Goal: Obtain resource: Download file/media

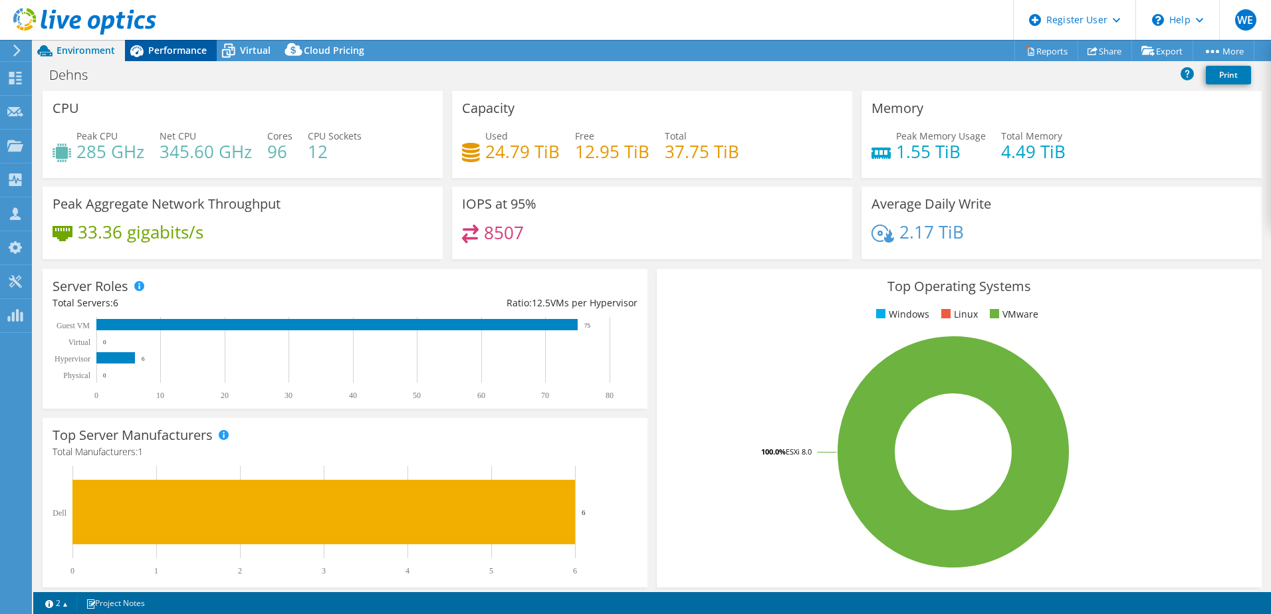
click at [166, 56] on span "Performance" at bounding box center [177, 50] width 58 height 13
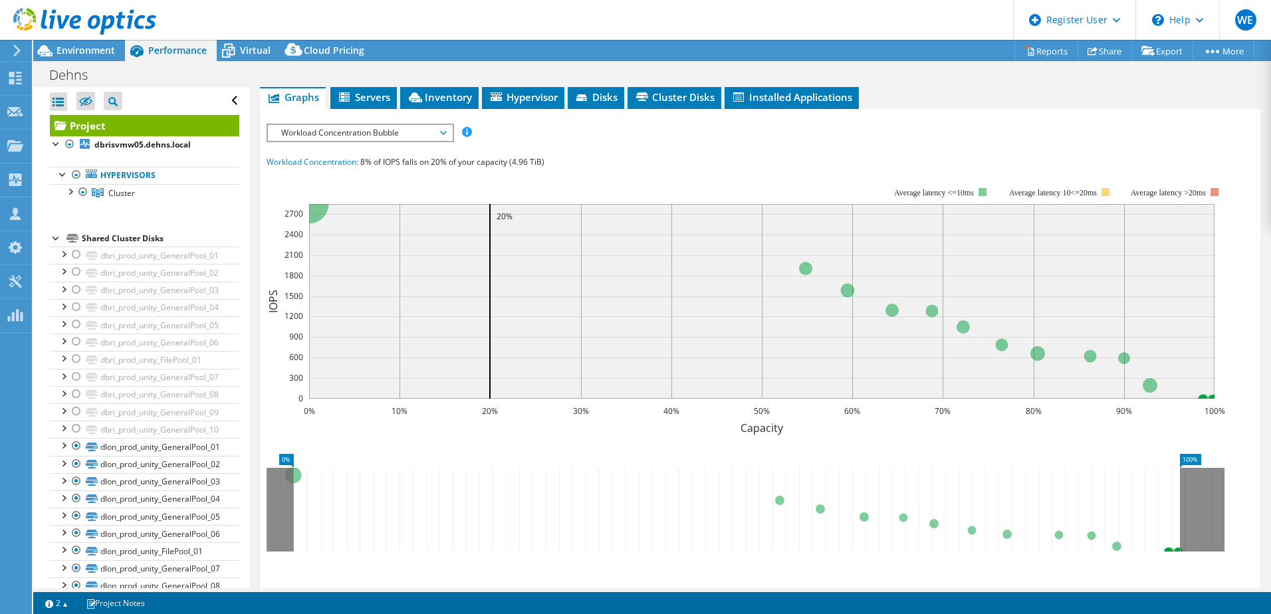
scroll to position [266, 0]
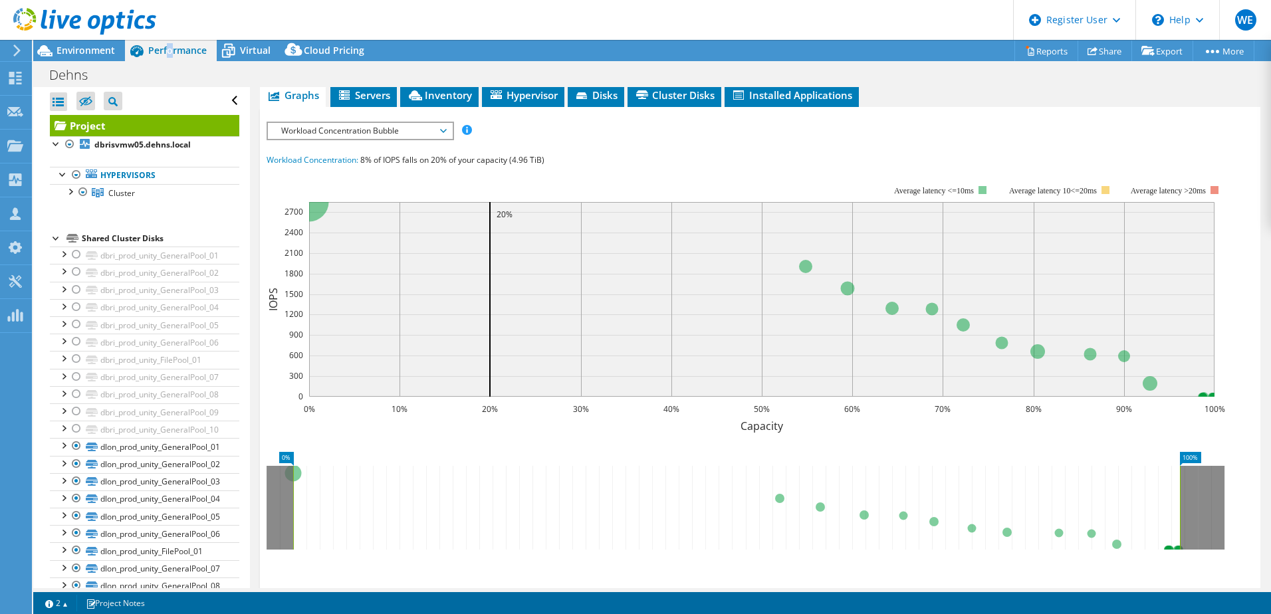
click at [170, 52] on span "Performance" at bounding box center [177, 50] width 58 height 13
drag, startPoint x: 172, startPoint y: 51, endPoint x: 288, endPoint y: 46, distance: 115.8
click at [352, 49] on span "Cloud Pricing" at bounding box center [334, 50] width 60 height 13
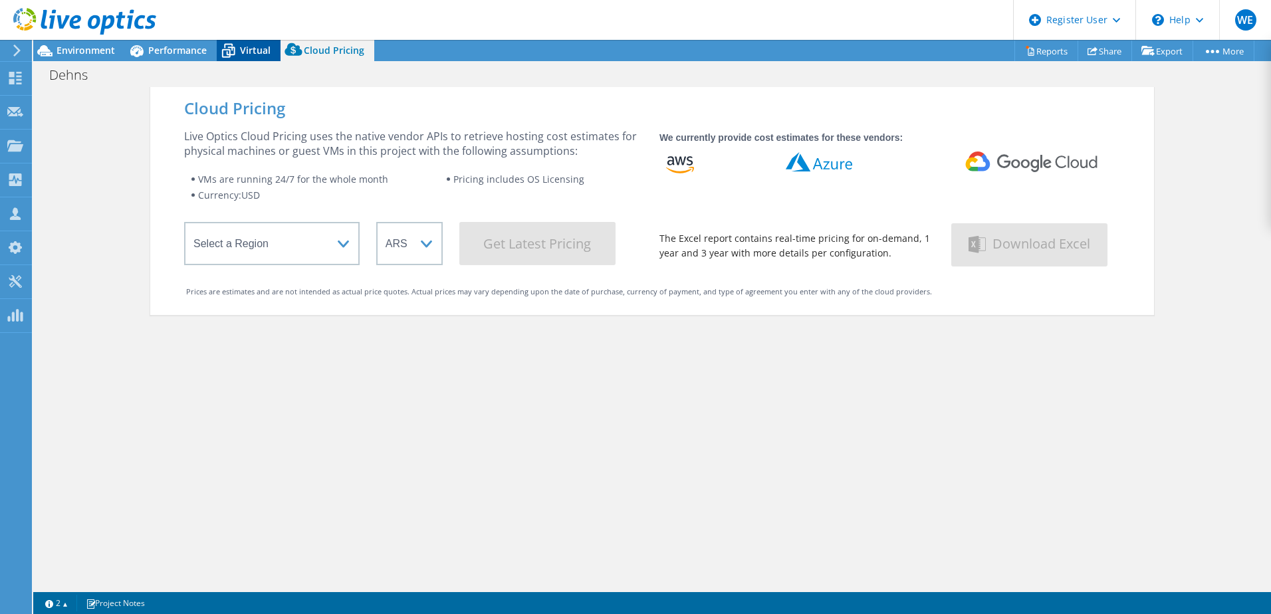
click at [252, 45] on span "Virtual" at bounding box center [255, 50] width 31 height 13
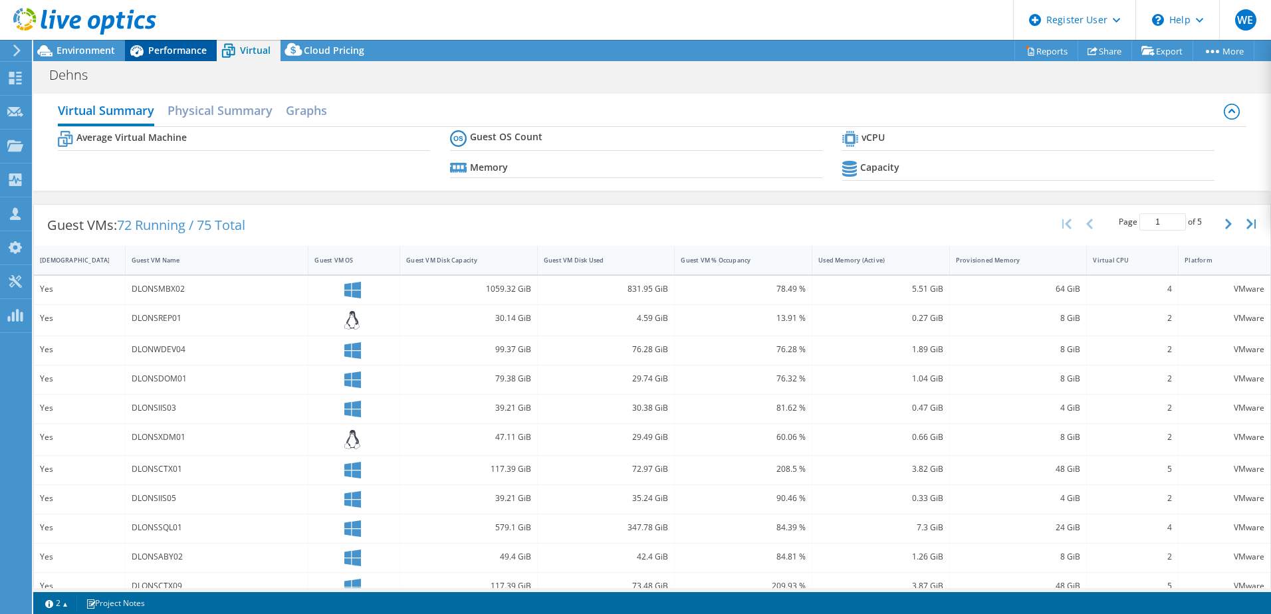
click at [189, 48] on span "Performance" at bounding box center [177, 50] width 58 height 13
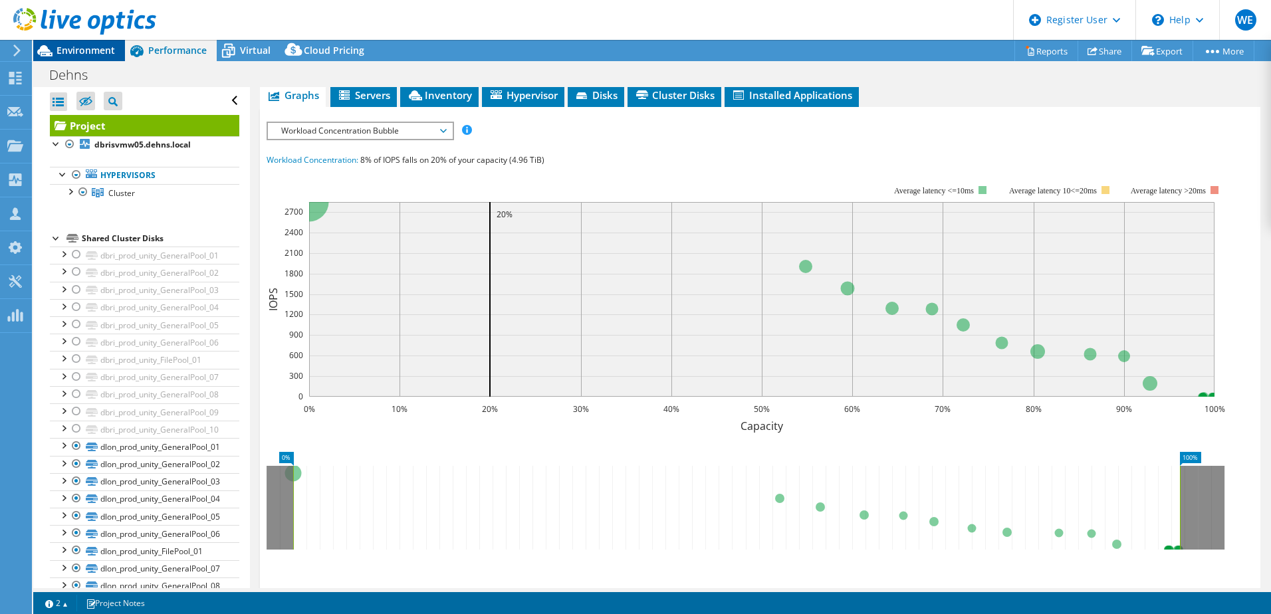
click at [76, 51] on span "Environment" at bounding box center [85, 50] width 58 height 13
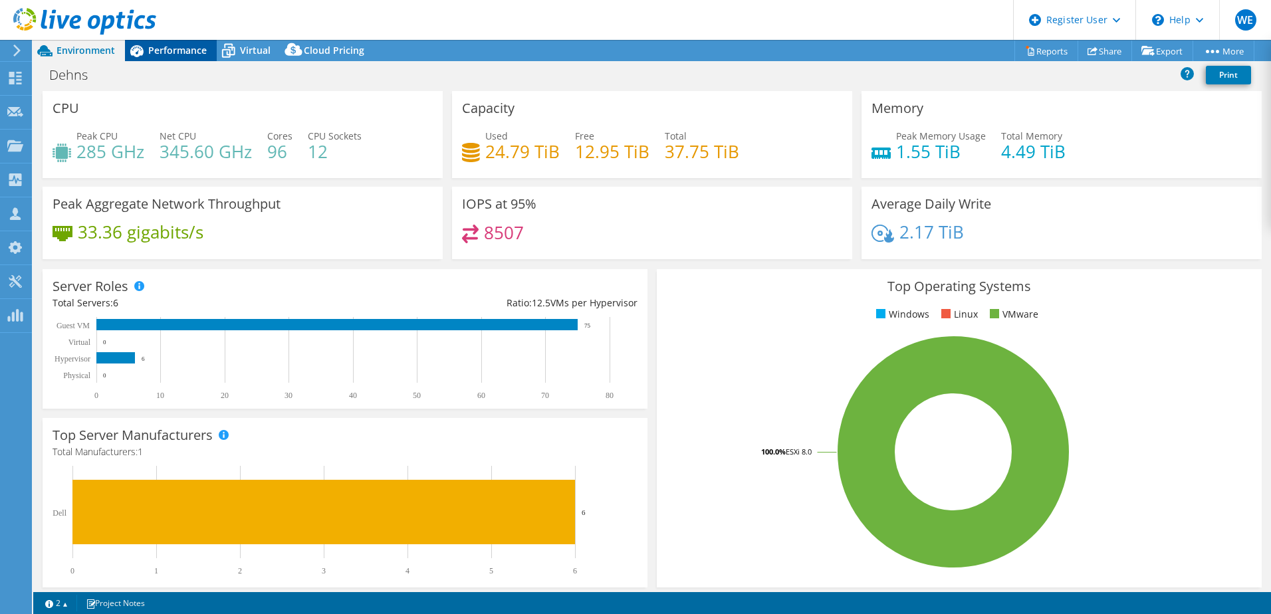
click at [178, 54] on span "Performance" at bounding box center [177, 50] width 58 height 13
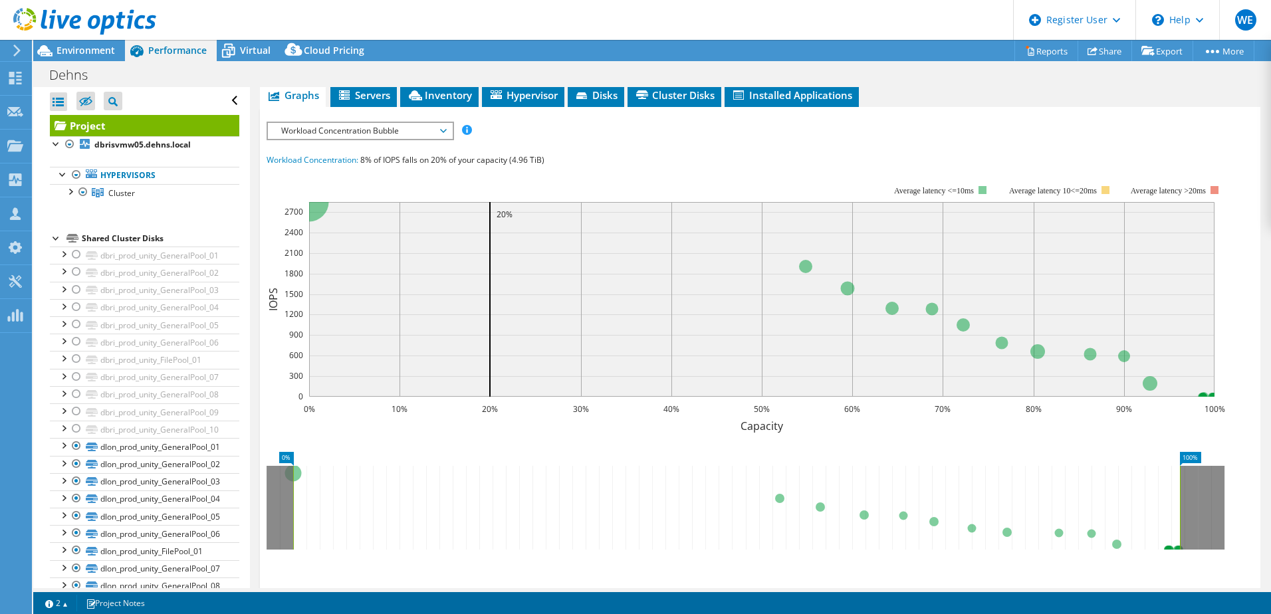
scroll to position [0, 0]
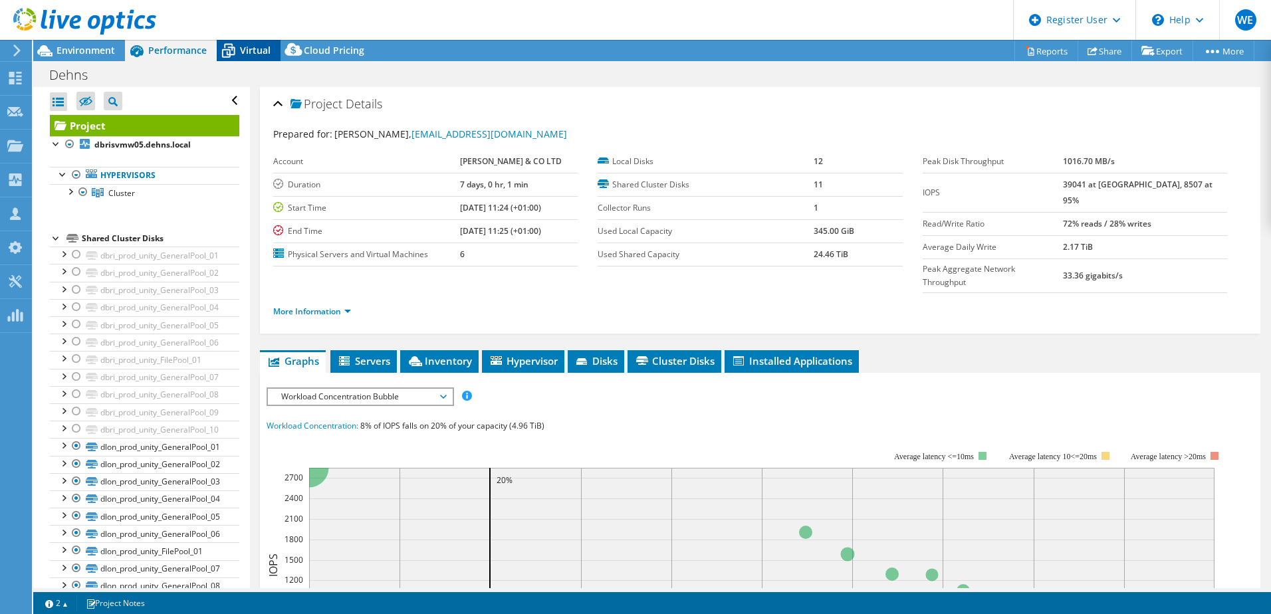
click at [239, 47] on icon at bounding box center [228, 50] width 23 height 23
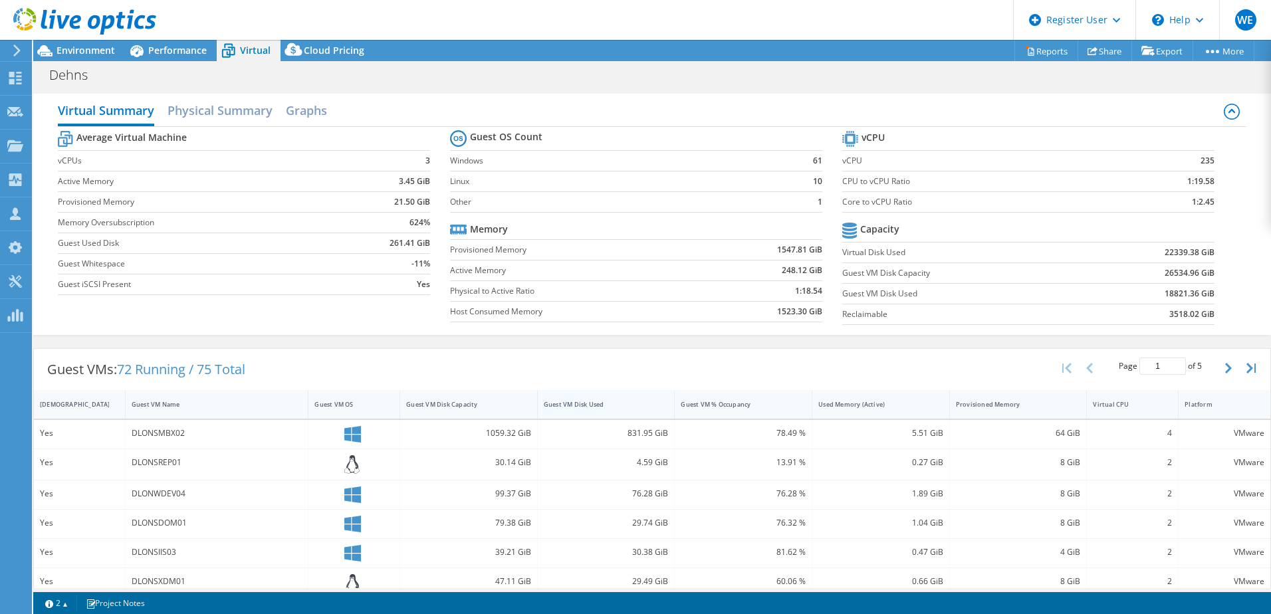
click at [623, 409] on div "Guest VM Disk Used" at bounding box center [598, 404] width 121 height 21
click at [623, 408] on div "Guest VM Disk Used" at bounding box center [598, 404] width 121 height 21
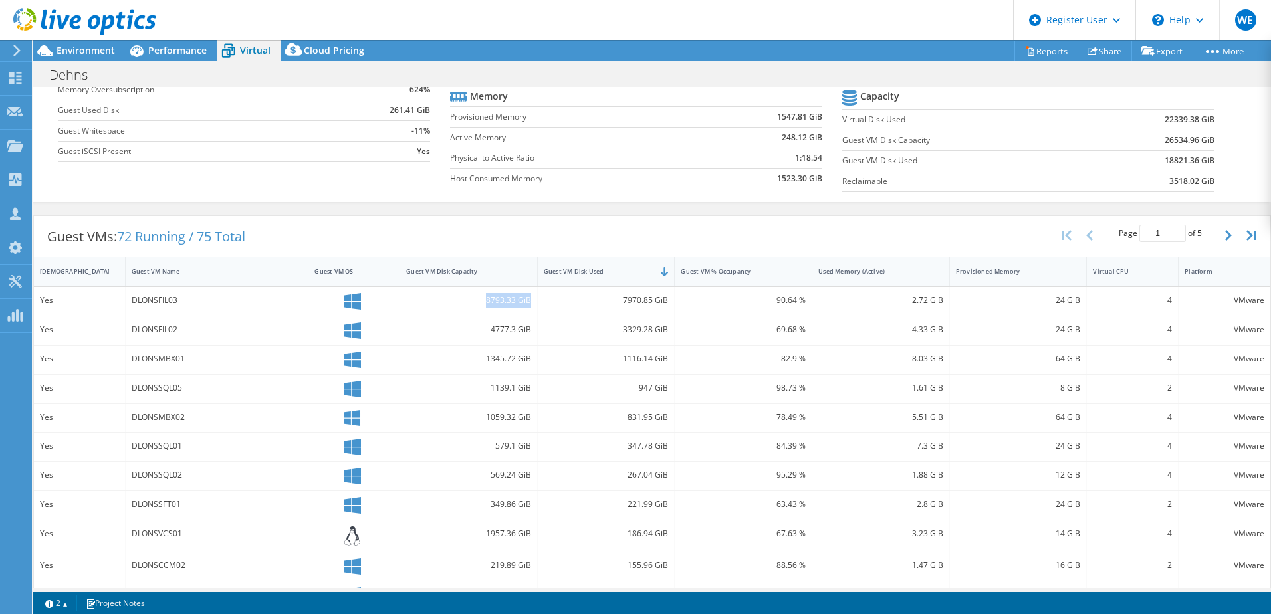
drag, startPoint x: 529, startPoint y: 300, endPoint x: 474, endPoint y: 302, distance: 54.5
click at [474, 302] on div "8793.33 GiB" at bounding box center [469, 301] width 138 height 29
drag, startPoint x: 474, startPoint y: 302, endPoint x: 500, endPoint y: 301, distance: 25.9
copy div "8793.33 GiB"
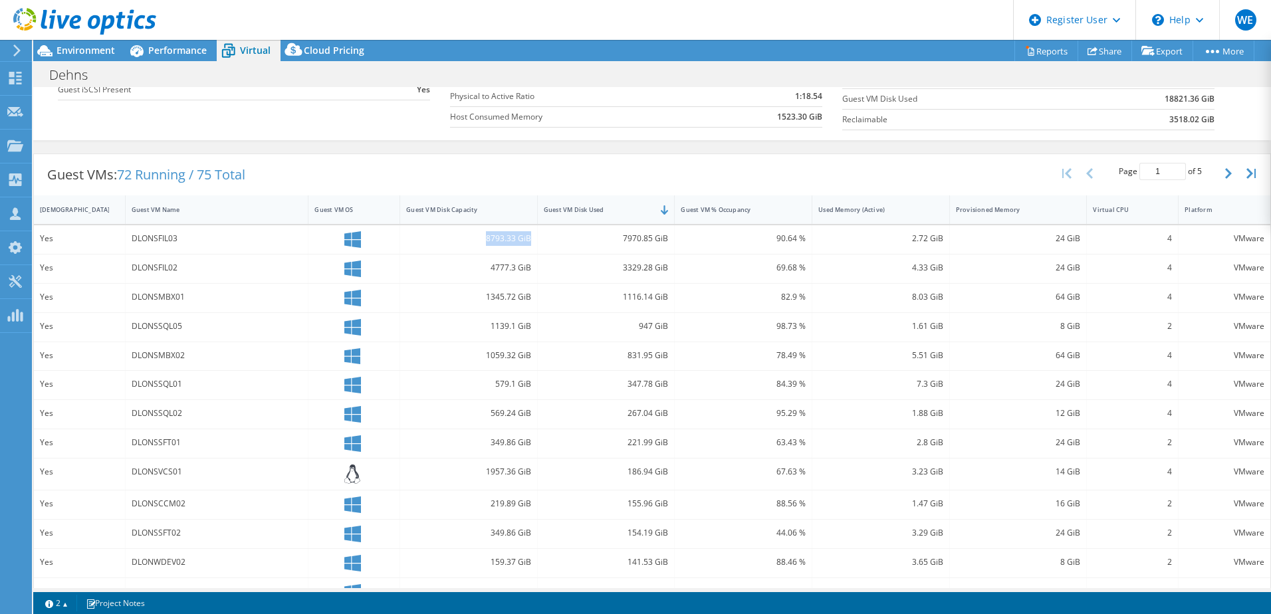
scroll to position [0, 0]
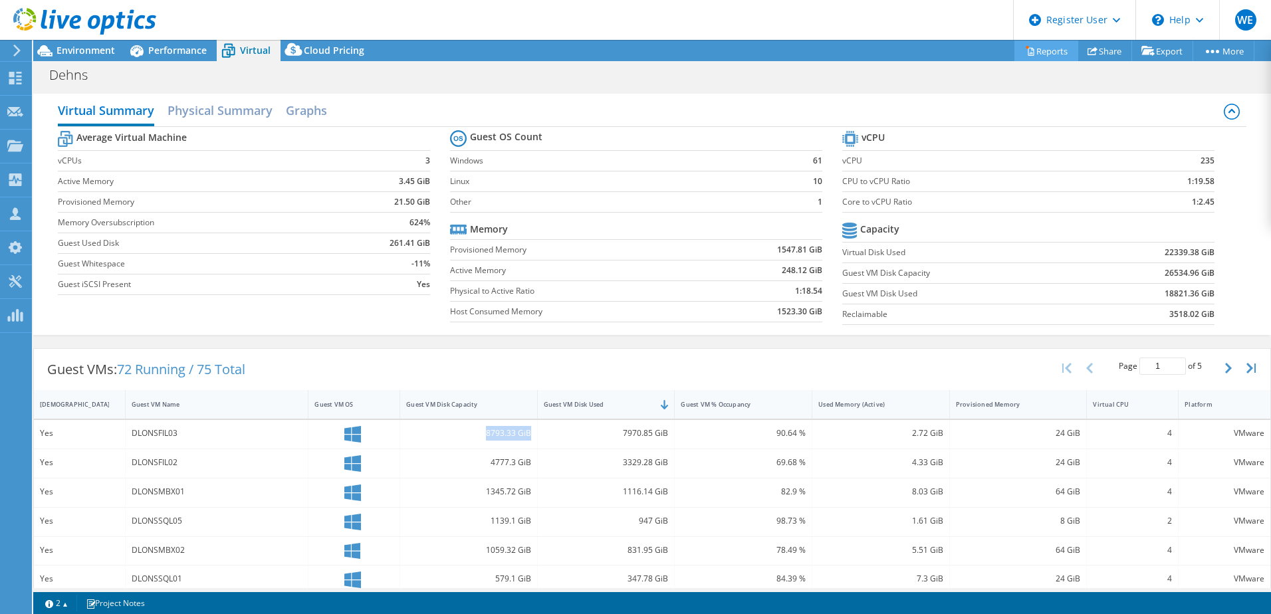
click at [1040, 52] on link "Reports" at bounding box center [1046, 51] width 64 height 21
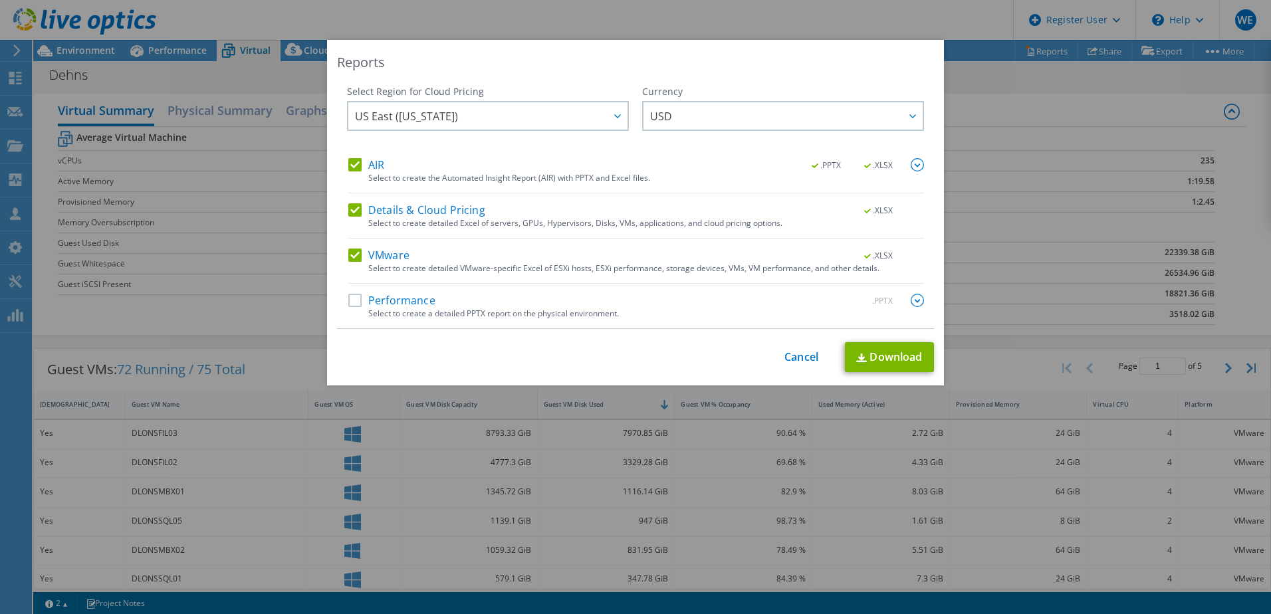
click at [348, 158] on label "AIR" at bounding box center [366, 164] width 36 height 13
click at [0, 0] on input "AIR" at bounding box center [0, 0] width 0 height 0
click at [348, 210] on label "Details & Cloud Pricing" at bounding box center [416, 209] width 137 height 13
click at [0, 0] on input "Details & Cloud Pricing" at bounding box center [0, 0] width 0 height 0
click at [891, 358] on link "Download" at bounding box center [889, 357] width 89 height 30
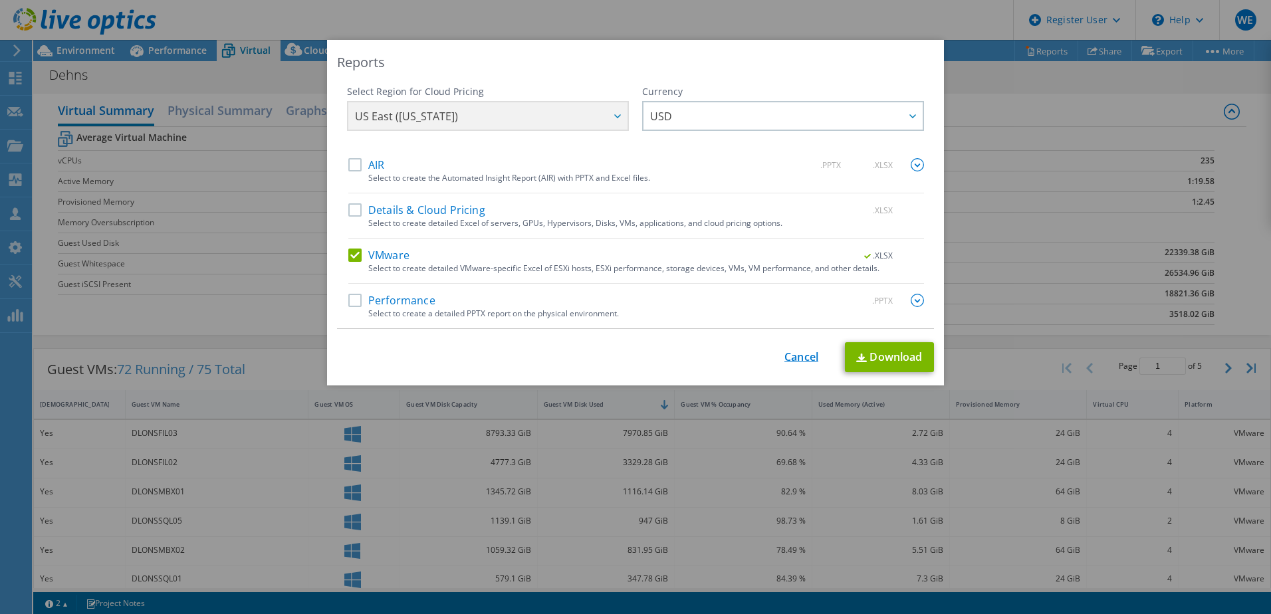
click at [786, 358] on link "Cancel" at bounding box center [801, 357] width 34 height 13
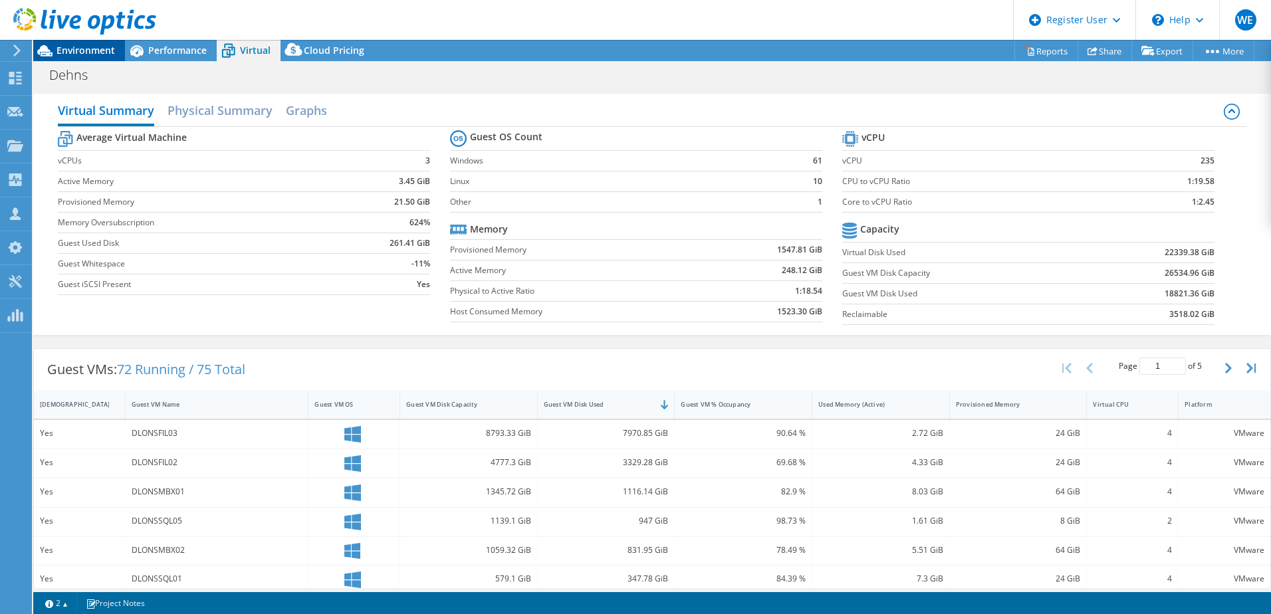
click at [88, 51] on span "Environment" at bounding box center [85, 50] width 58 height 13
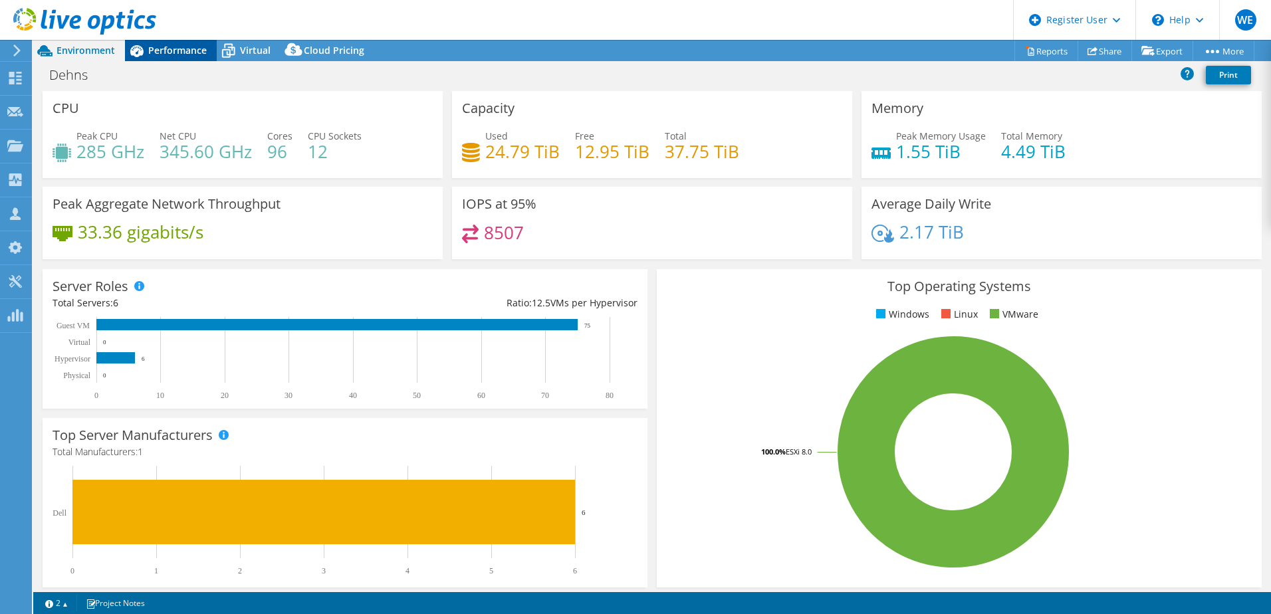
click at [165, 55] on span "Performance" at bounding box center [177, 50] width 58 height 13
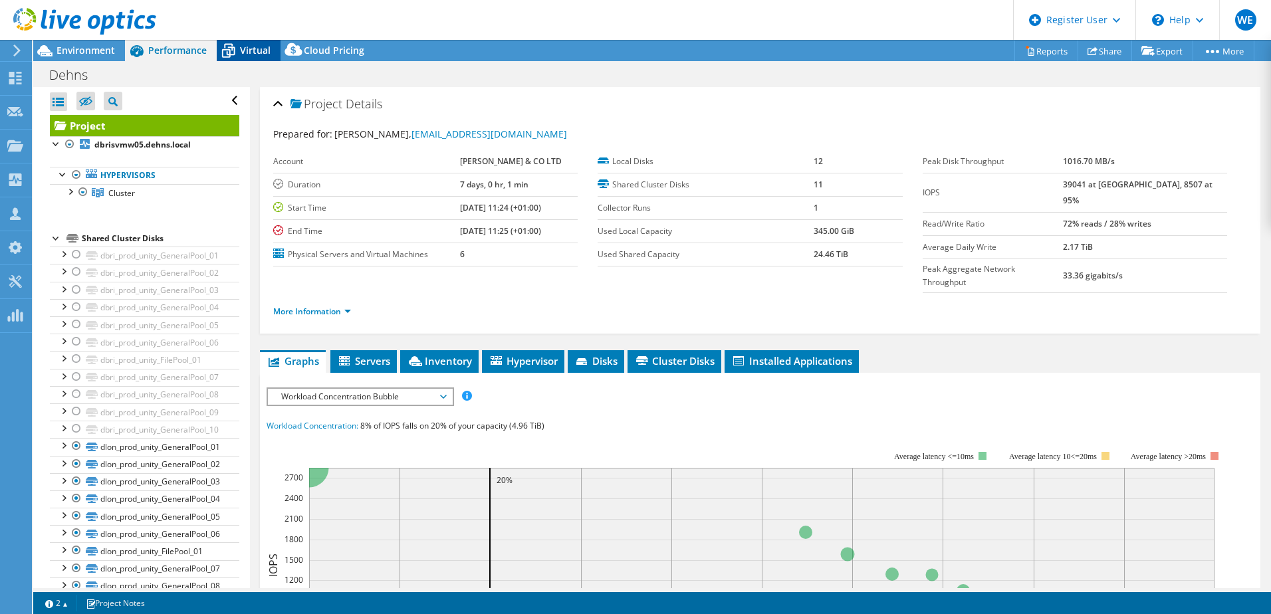
click at [245, 50] on span "Virtual" at bounding box center [255, 50] width 31 height 13
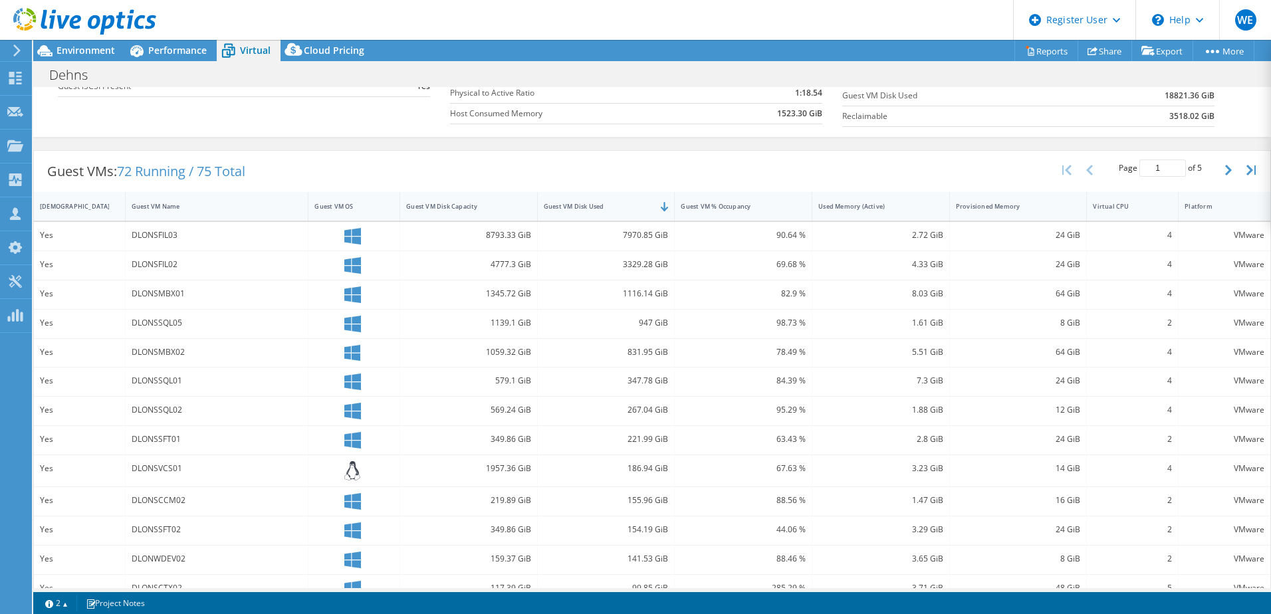
scroll to position [199, 0]
drag, startPoint x: 531, startPoint y: 233, endPoint x: 478, endPoint y: 235, distance: 52.6
click at [478, 235] on div "8793.33 GiB" at bounding box center [469, 235] width 138 height 29
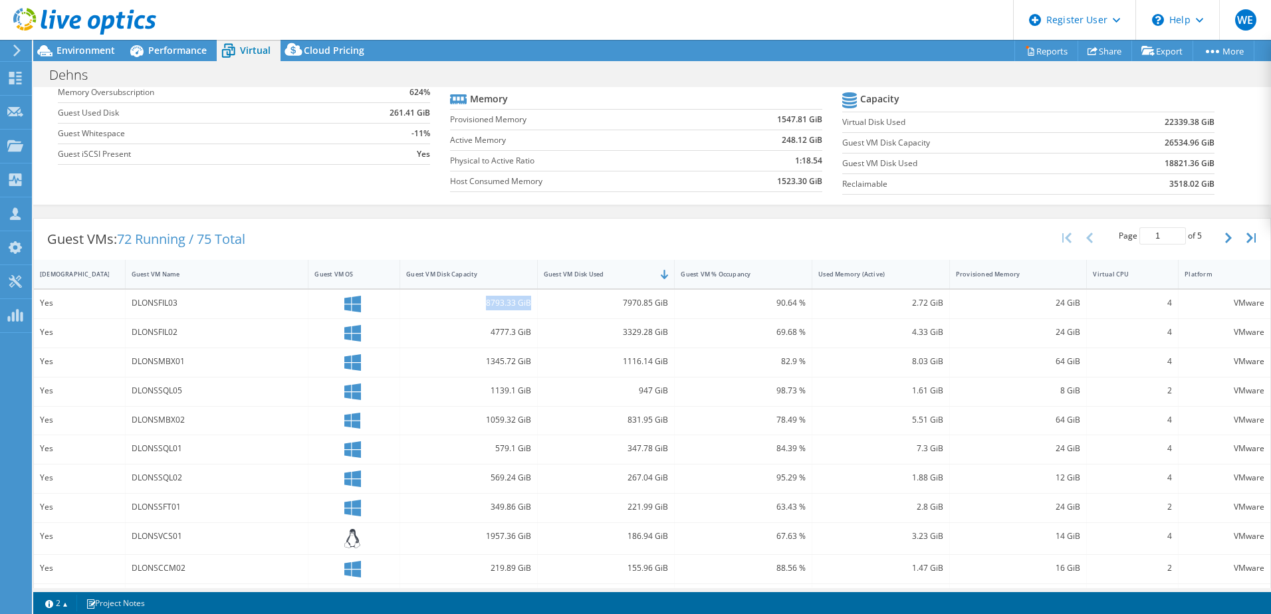
scroll to position [66, 0]
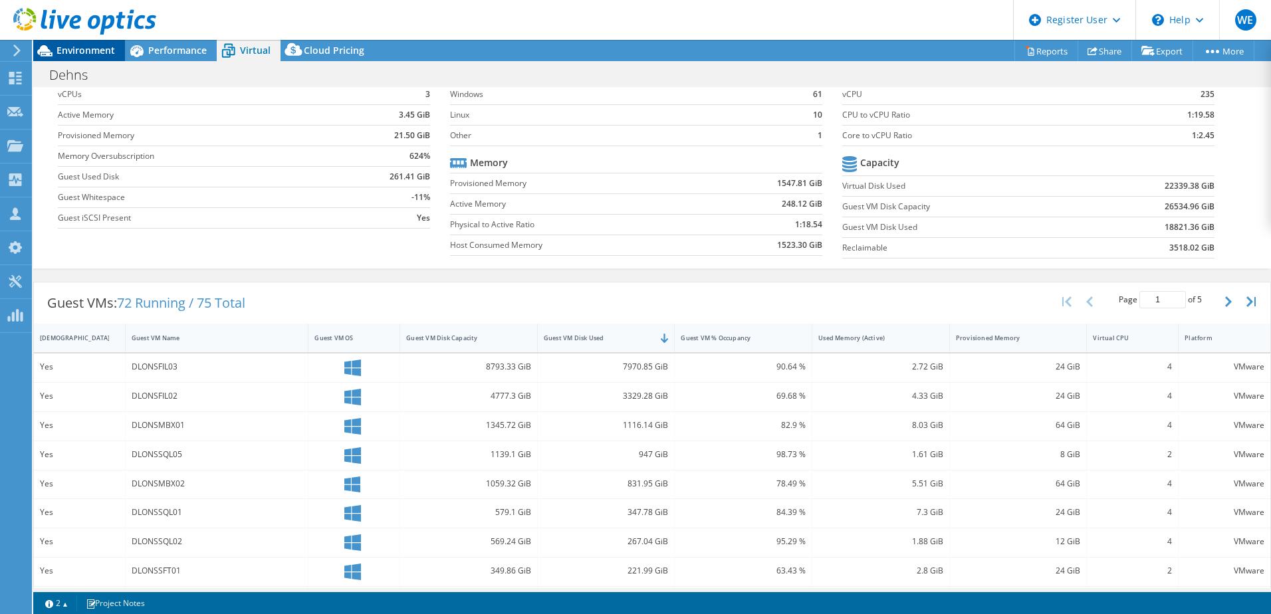
click at [70, 46] on span "Environment" at bounding box center [85, 50] width 58 height 13
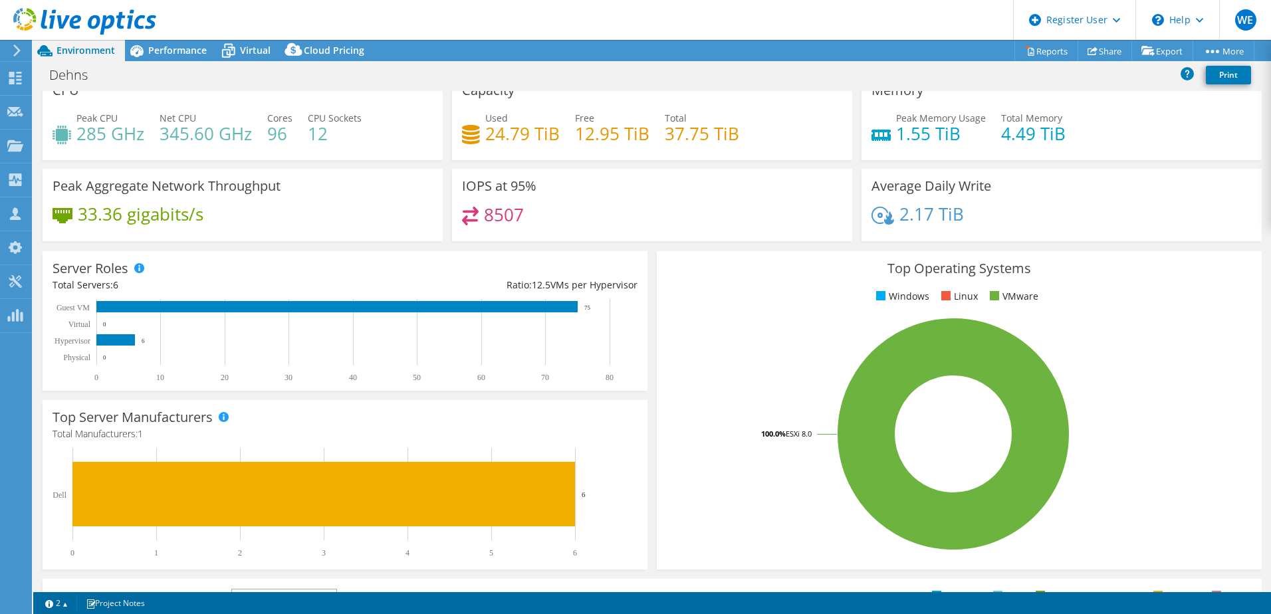
scroll to position [0, 0]
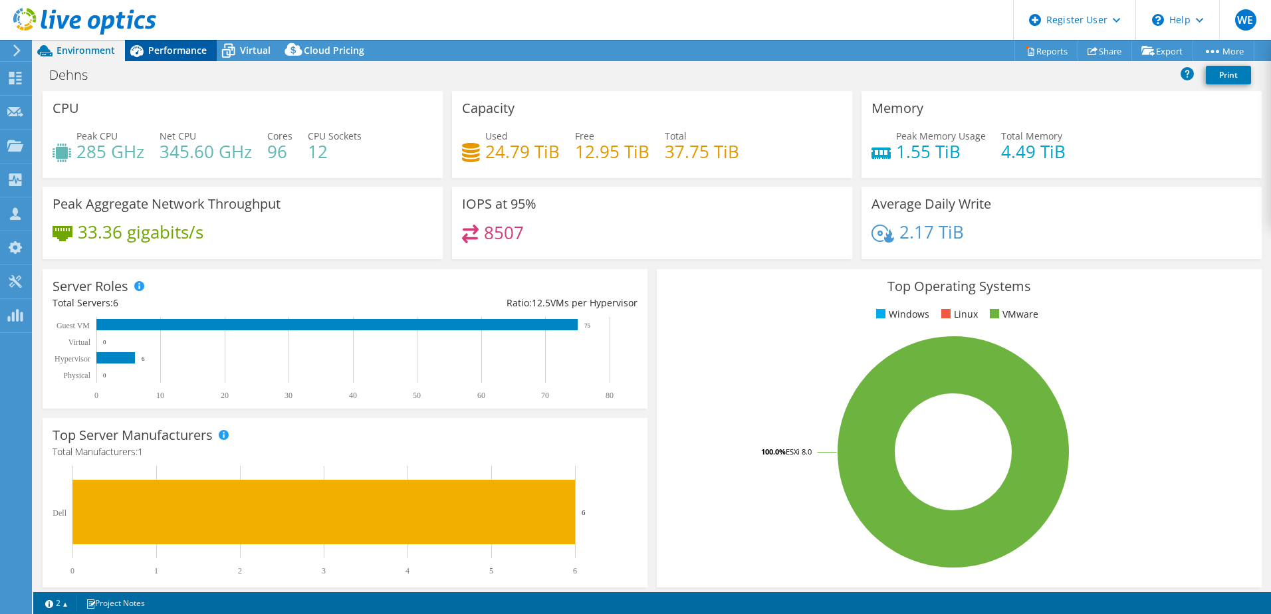
click at [159, 45] on span "Performance" at bounding box center [177, 50] width 58 height 13
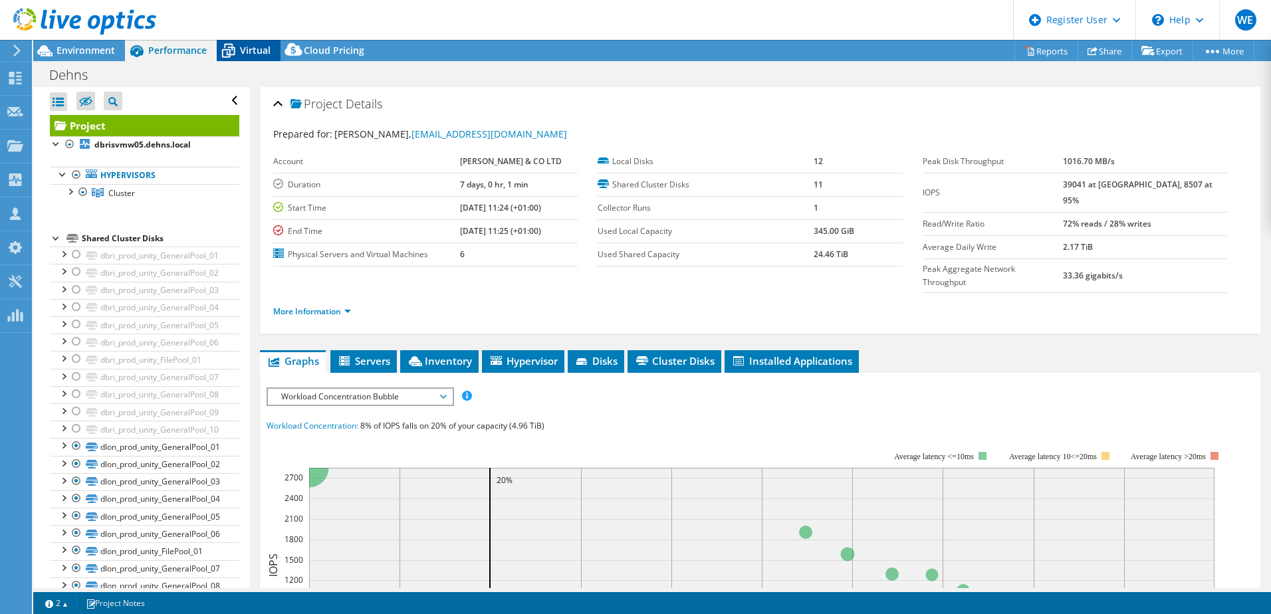
click at [243, 48] on span "Virtual" at bounding box center [255, 50] width 31 height 13
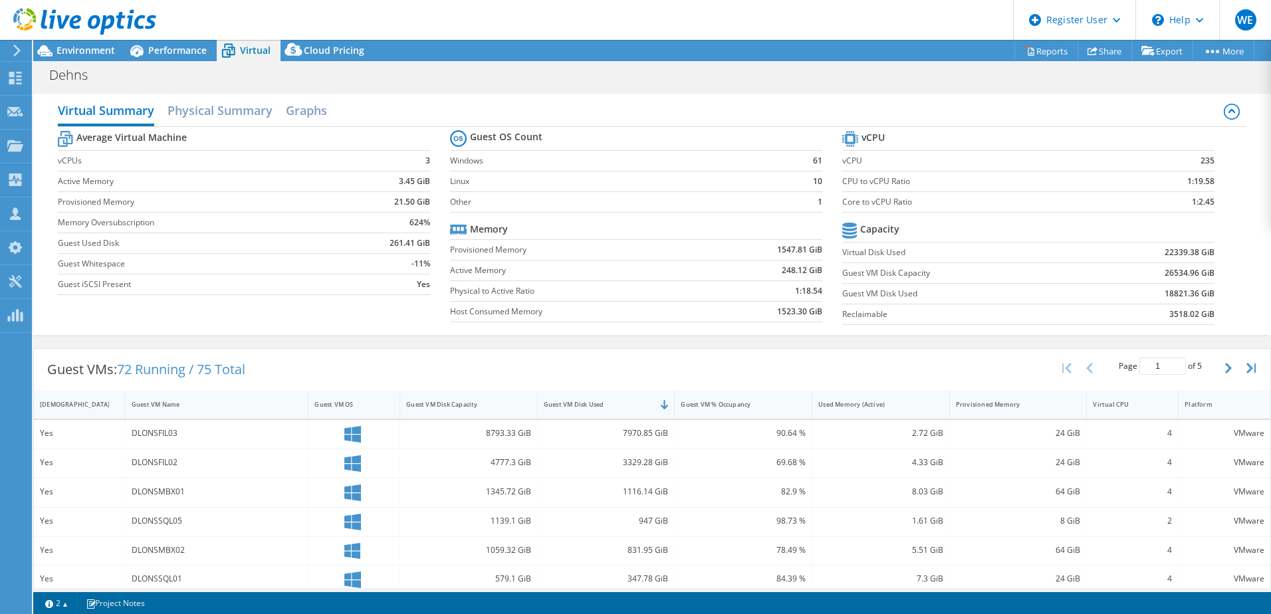
scroll to position [66, 0]
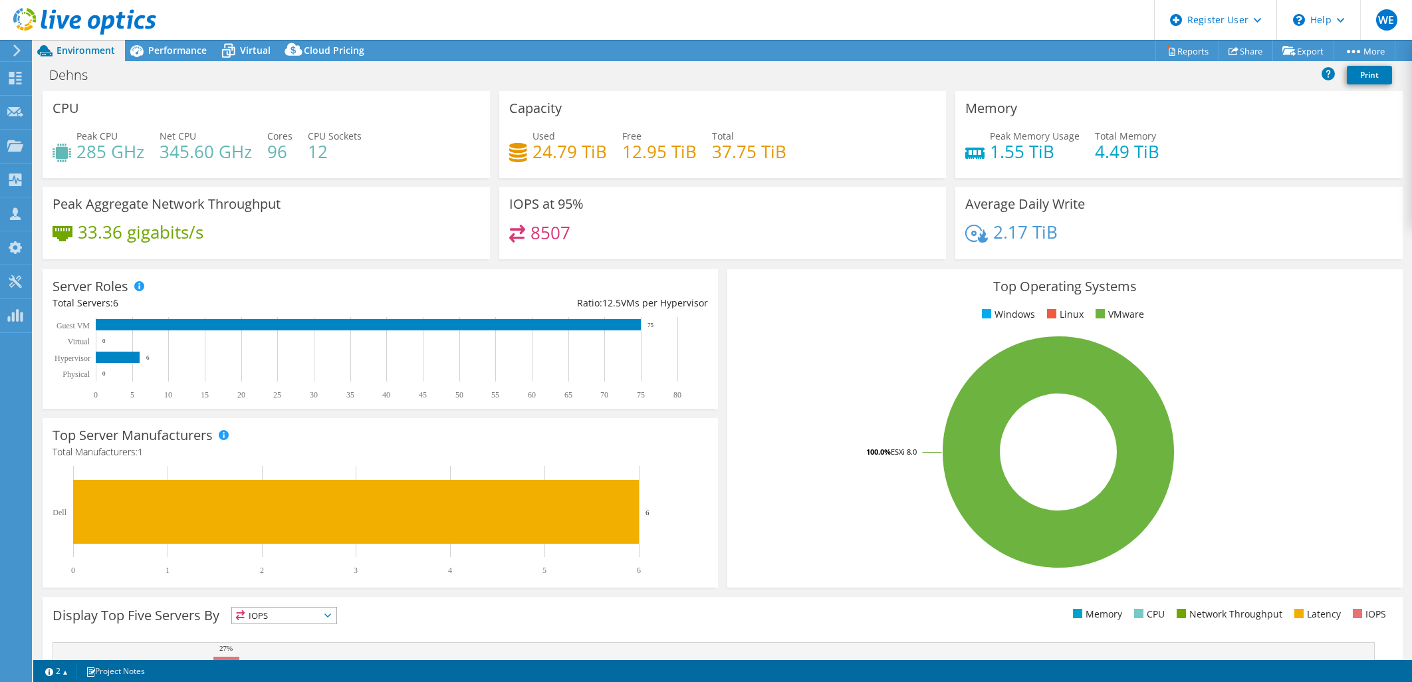
select select "USD"
